Goal: Transaction & Acquisition: Purchase product/service

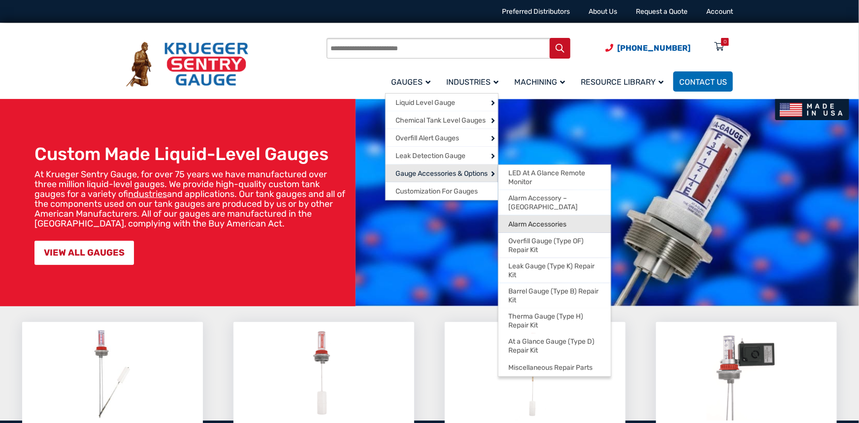
click at [536, 220] on span "Alarm Accessories" at bounding box center [537, 224] width 58 height 9
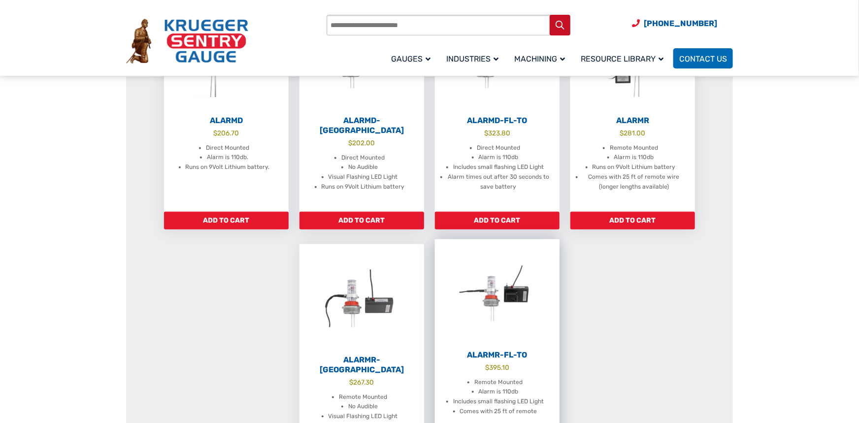
scroll to position [394, 0]
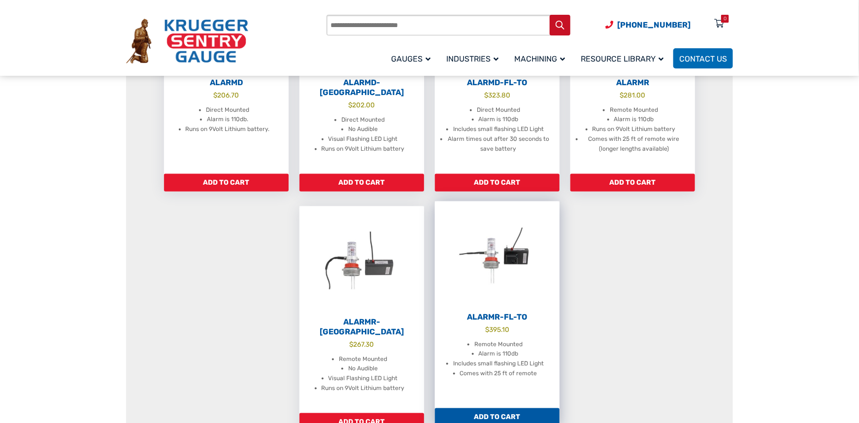
click at [500, 318] on h2 "AlarmR-FL-TO" at bounding box center [497, 317] width 125 height 10
